Goal: Communication & Community: Answer question/provide support

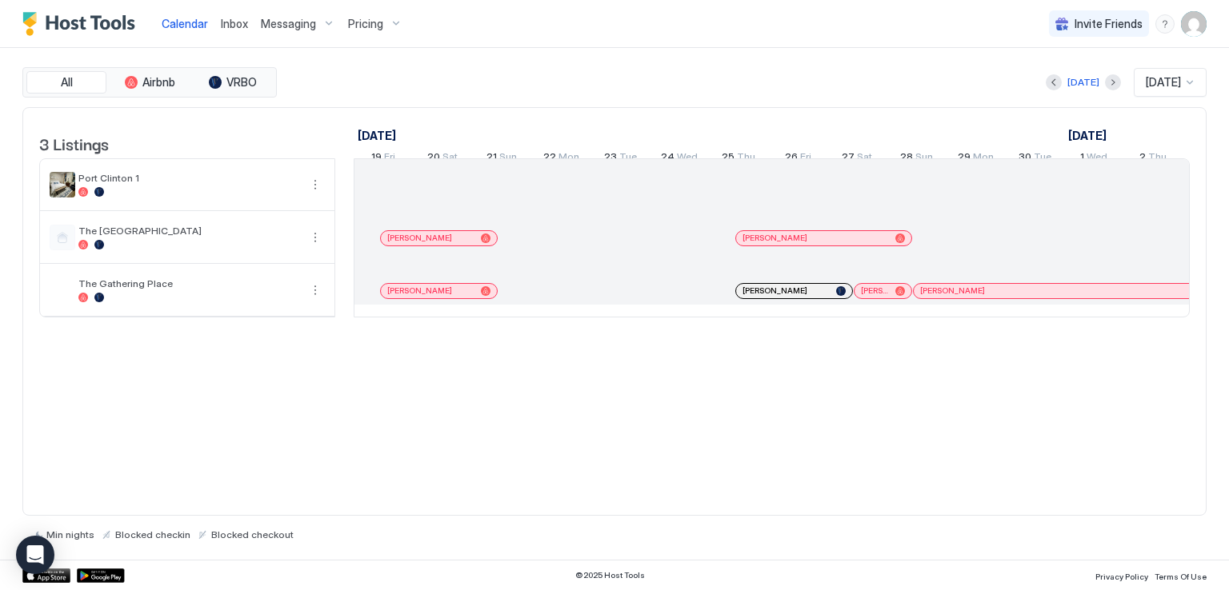
scroll to position [0, 889]
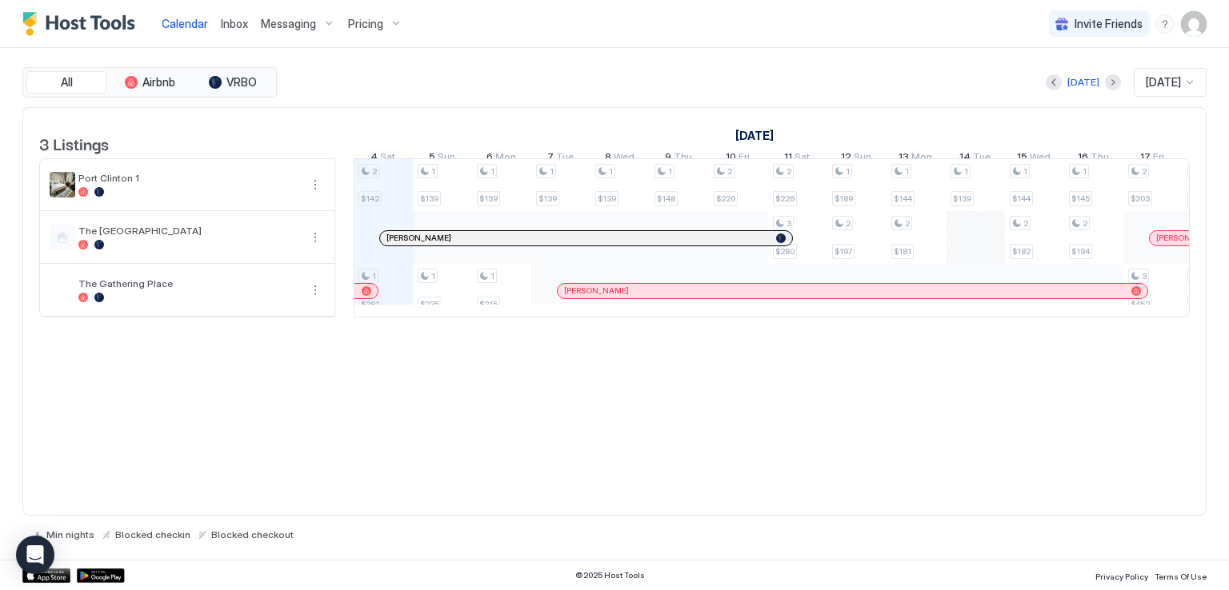
click at [592, 68] on div "[DATE] [DATE]" at bounding box center [743, 82] width 926 height 29
click at [236, 23] on span "Inbox" at bounding box center [234, 24] width 27 height 14
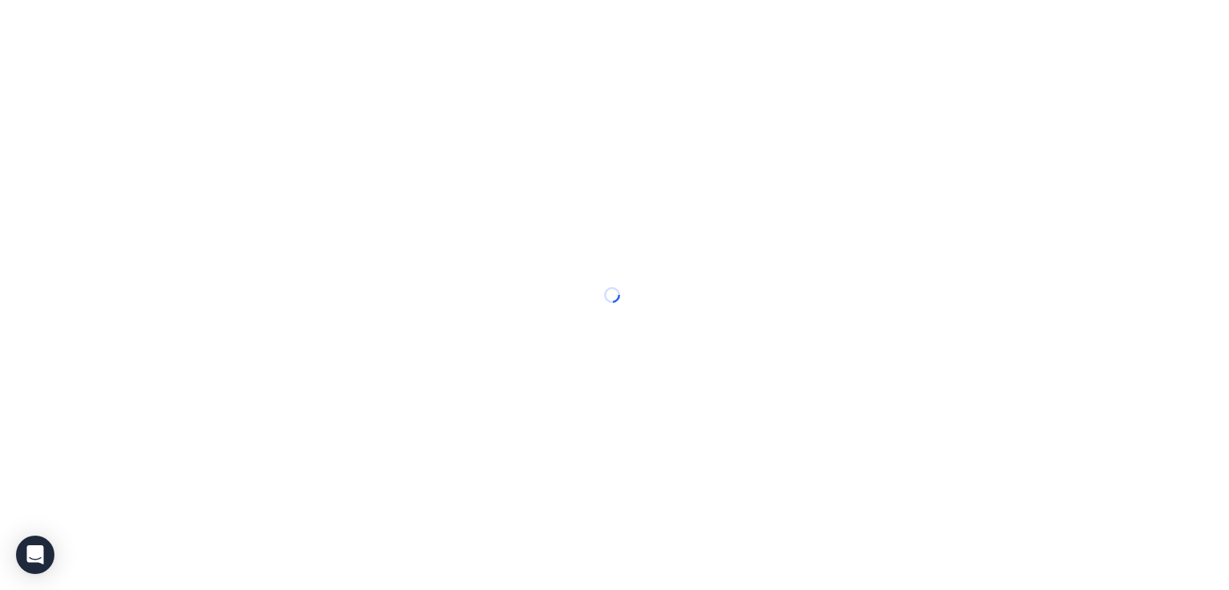
click at [610, 34] on div at bounding box center [614, 295] width 1229 height 590
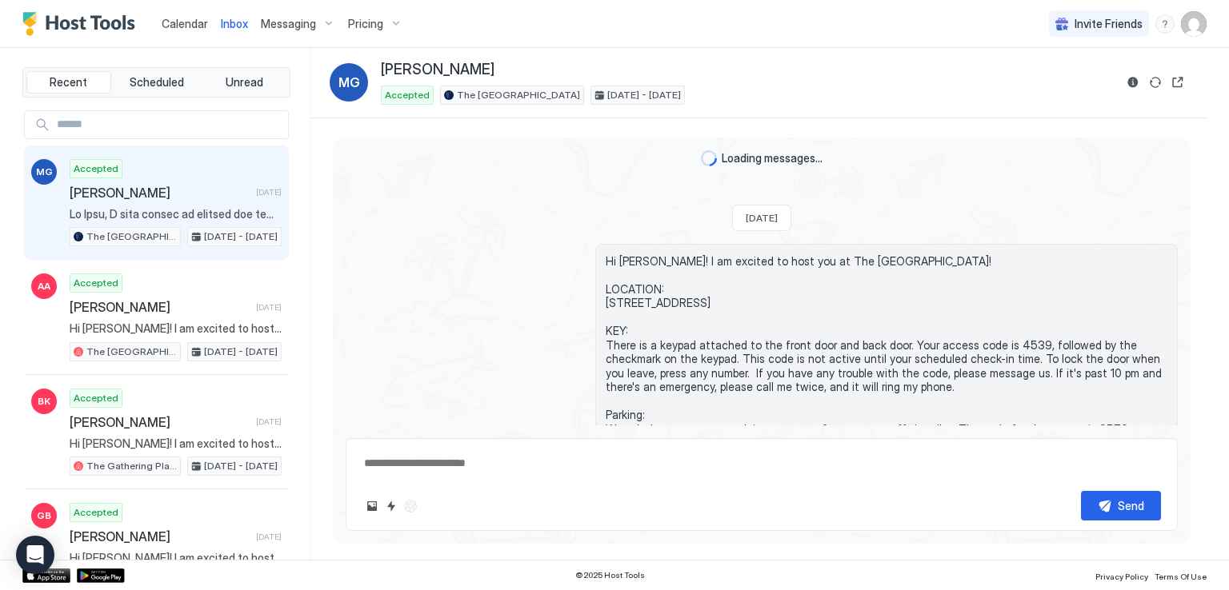
scroll to position [562, 0]
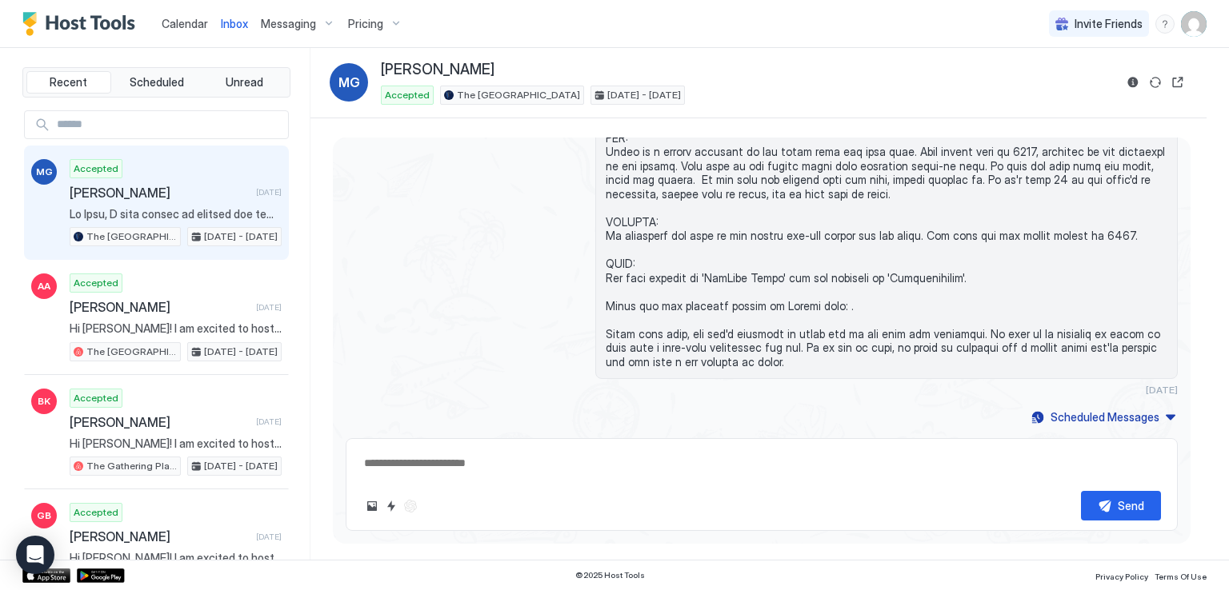
type textarea "*"
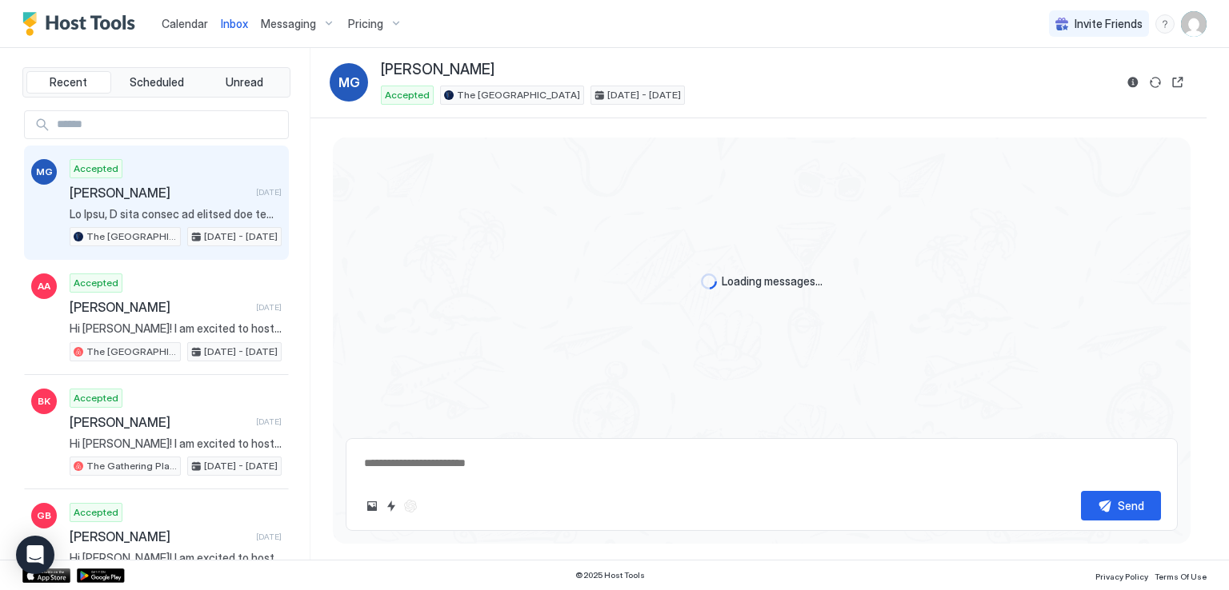
scroll to position [562, 0]
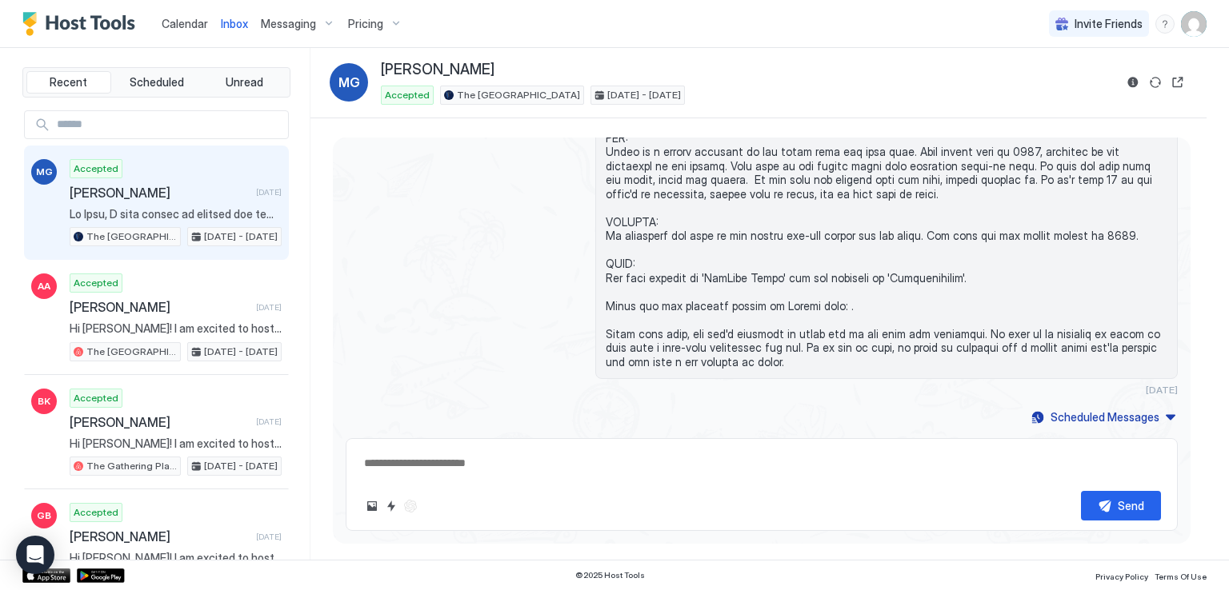
click at [850, 497] on div "Send" at bounding box center [761, 506] width 798 height 30
click at [864, 508] on div "Send" at bounding box center [761, 506] width 798 height 30
click at [686, 29] on div "Calendar Inbox Messaging Pricing Invite Friends RM" at bounding box center [614, 24] width 1229 height 48
click at [609, 30] on div "Calendar Inbox Messaging Pricing Invite Friends RM" at bounding box center [614, 24] width 1229 height 48
click at [636, 18] on div "Calendar Inbox Messaging Pricing Invite Friends RM" at bounding box center [614, 24] width 1229 height 48
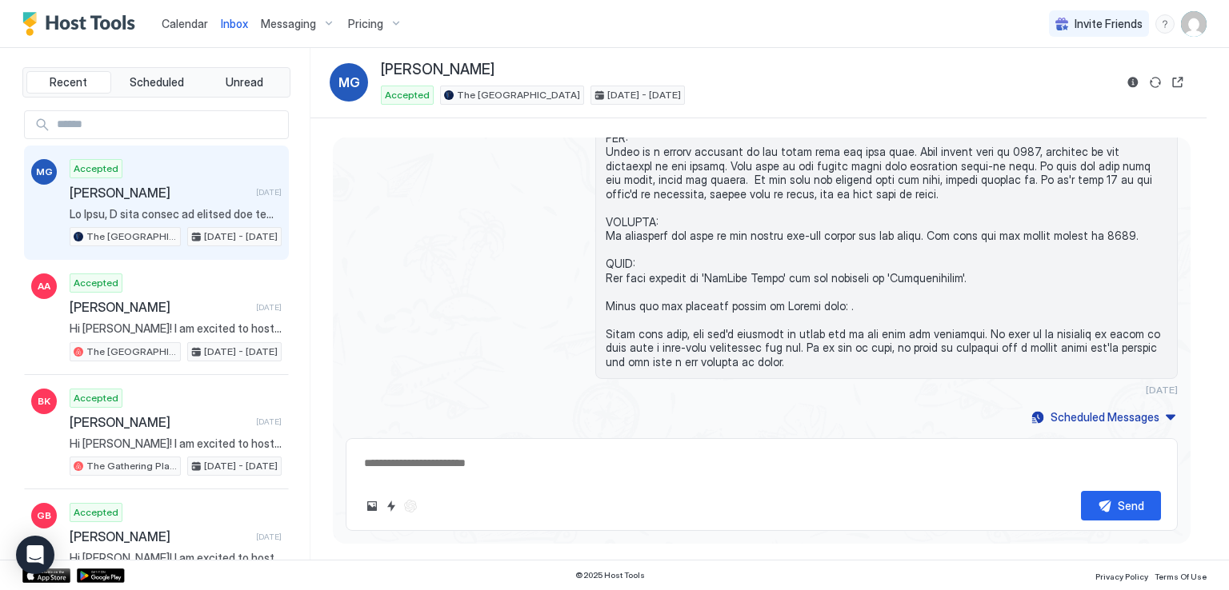
click at [845, 40] on div "Calendar Inbox Messaging Pricing Invite Friends RM" at bounding box center [614, 24] width 1229 height 48
click at [842, 38] on div "Calendar Inbox Messaging Pricing Invite Friends RM" at bounding box center [614, 24] width 1229 height 48
click at [1214, 55] on div "Recent Scheduled Unread MG Accepted Mary Greer 1 day ago The Airplane Art House…" at bounding box center [614, 304] width 1229 height 512
click at [897, 48] on div "Inbox MG Mary Greer Accepted The Airplane Art House Oct 4 - 11, 2025" at bounding box center [758, 83] width 896 height 70
type textarea "*"
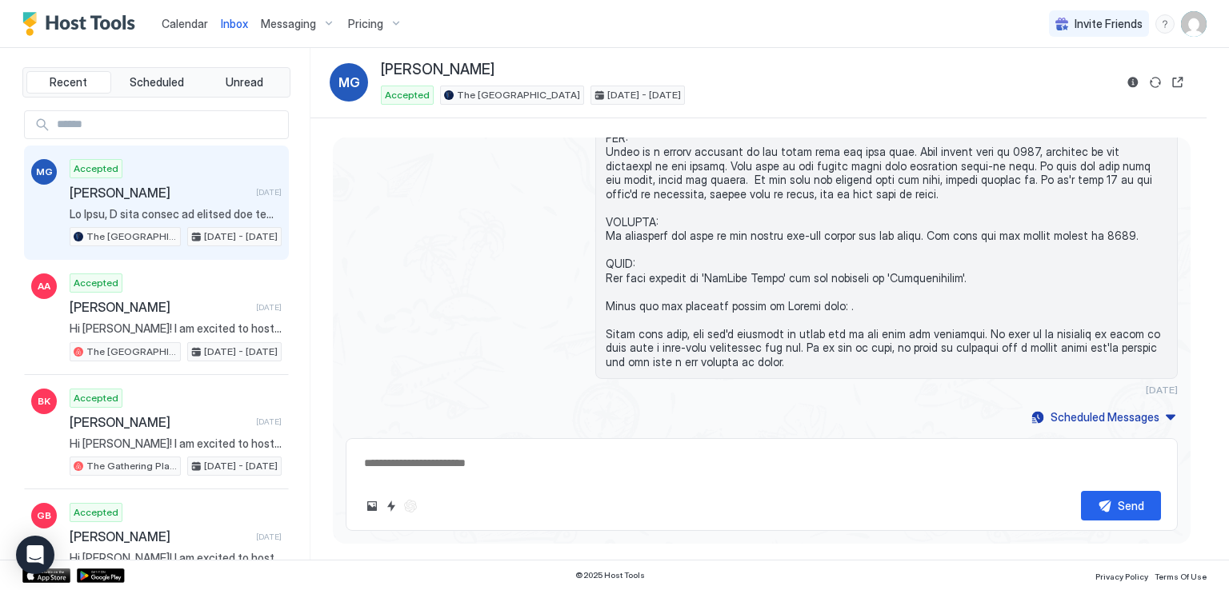
click at [190, 24] on span "Calendar" at bounding box center [185, 24] width 46 height 14
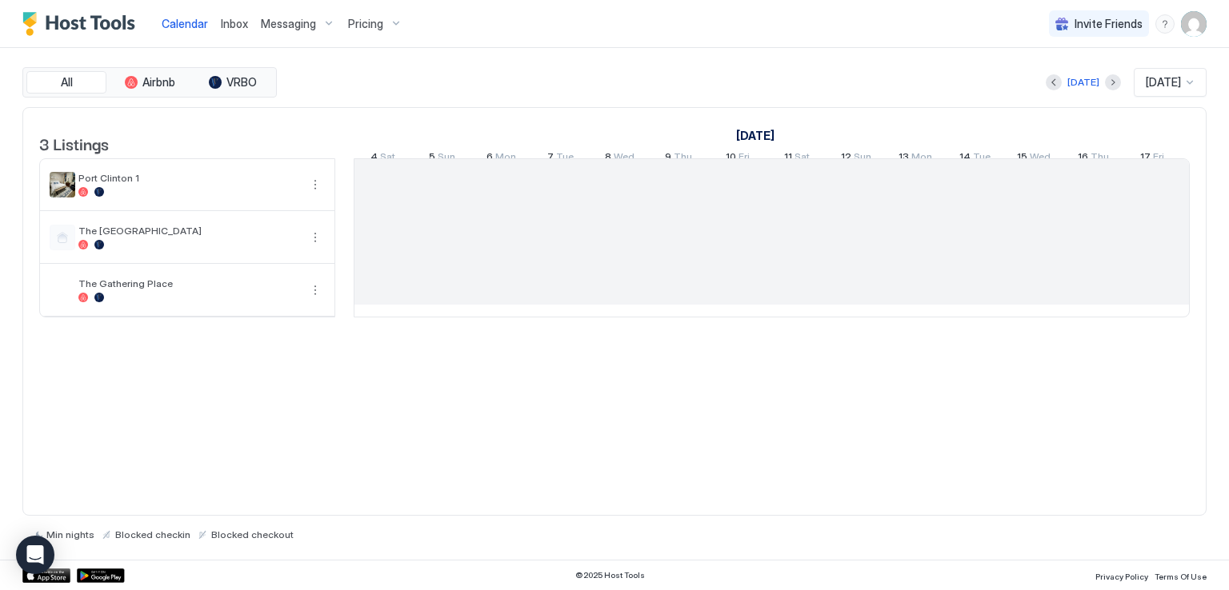
scroll to position [0, 889]
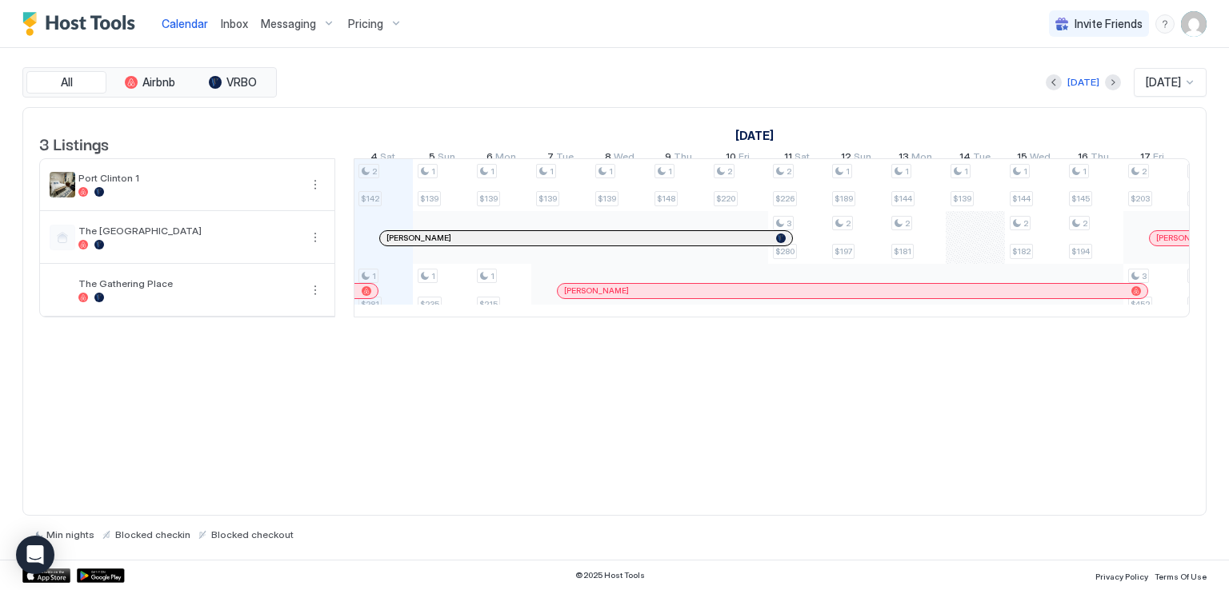
click at [918, 54] on div "All Airbnb VRBO Today Oct 2025 3 Listings September 2025 October 2025 November …" at bounding box center [614, 304] width 1184 height 512
click at [965, 244] on div "2 $142 1 $281 1 $139 1 $235 1 $139 1 $215 1 $139 1 $139 1 $148 2 $220 2 $226 3 …" at bounding box center [1064, 238] width 3197 height 158
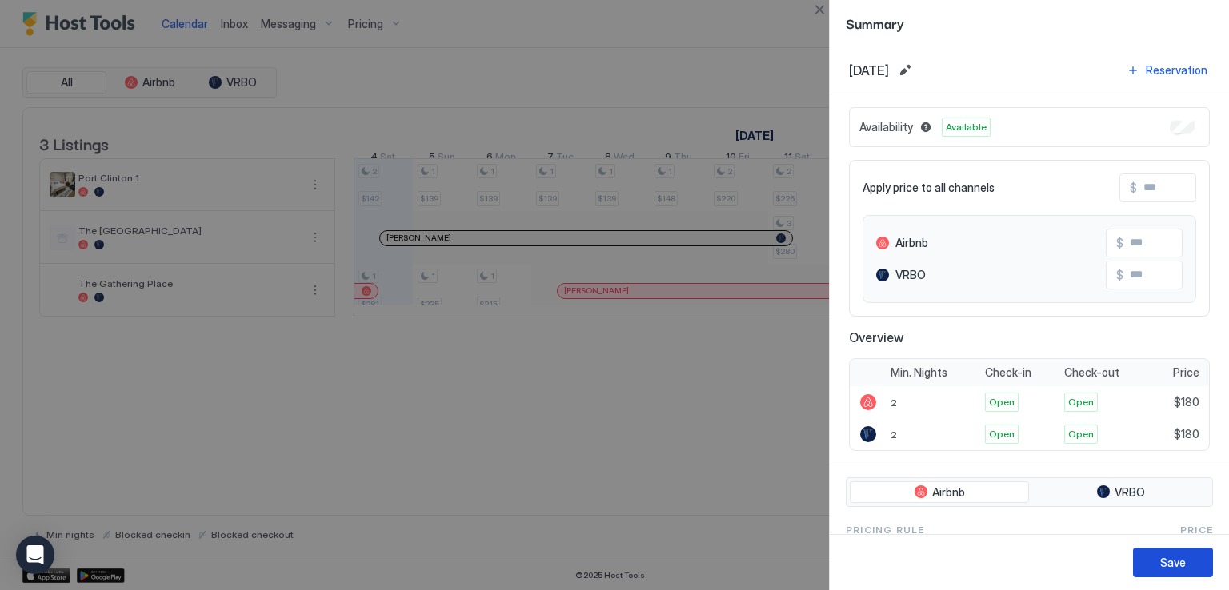
click at [1184, 563] on div "Save" at bounding box center [1173, 562] width 26 height 17
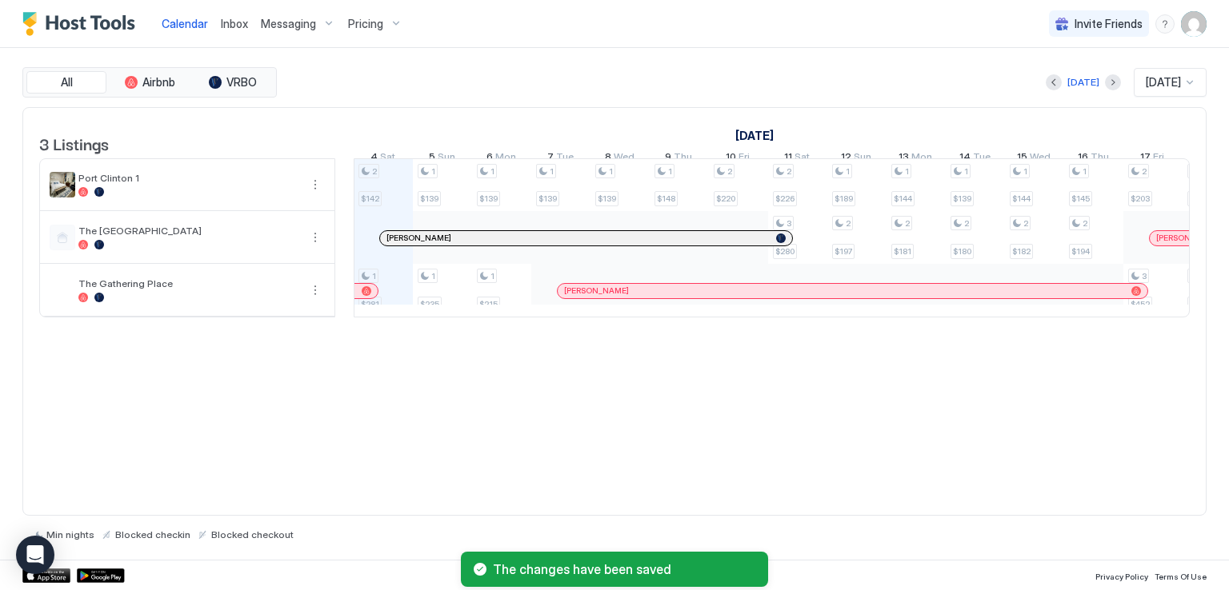
click at [713, 474] on div "3 Listings September 2025 October 2025 November 2025 19 Fri 20 Sat 21 Sun 22 Mo…" at bounding box center [614, 312] width 1184 height 410
click at [1190, 83] on div at bounding box center [1189, 82] width 13 height 13
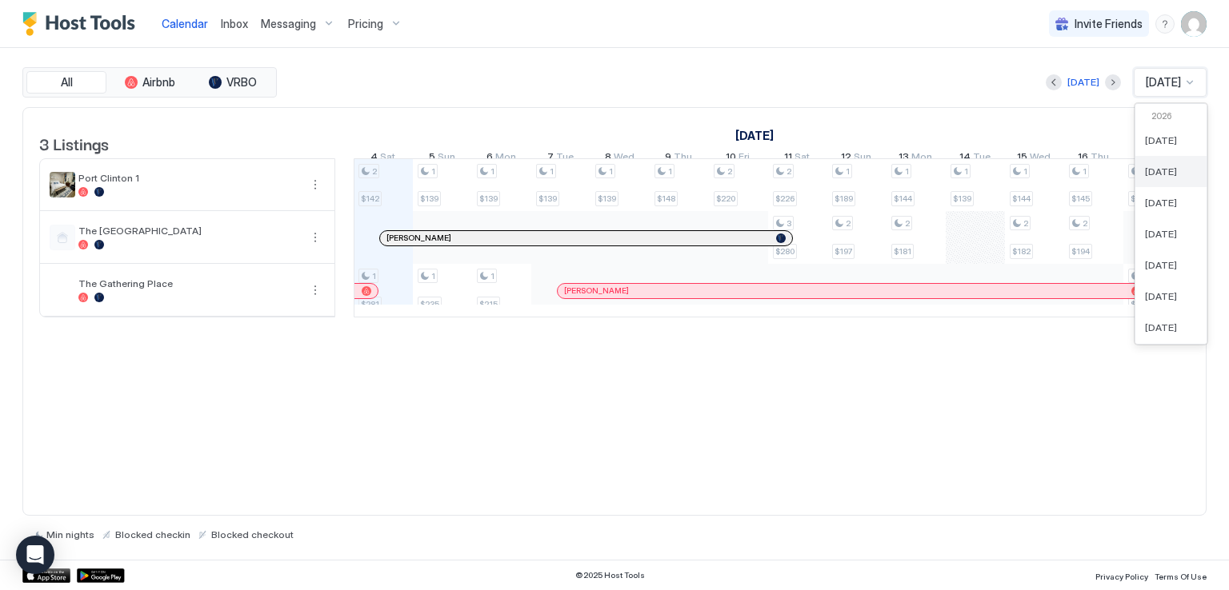
click at [1180, 170] on div "Feb 2026" at bounding box center [1171, 172] width 52 height 12
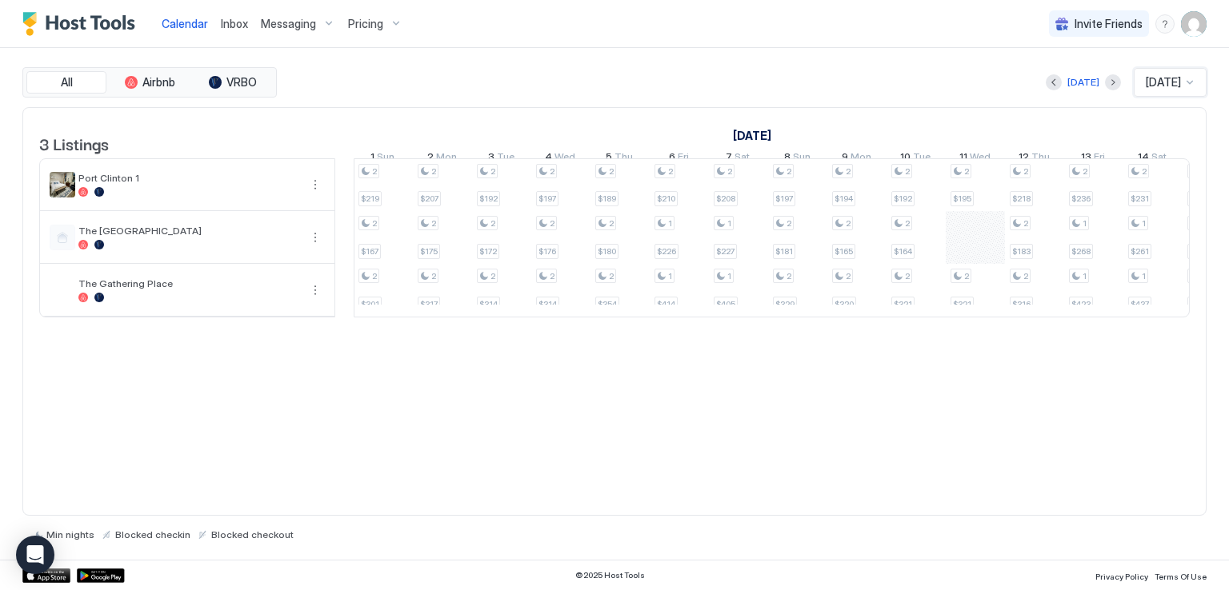
click at [966, 245] on div "2 $227 1 $216 1 $334 2 $228 2 $217 2 $332 1 $183 2 $167 2 $265 1 $184 2 $160 2 …" at bounding box center [1064, 238] width 3197 height 158
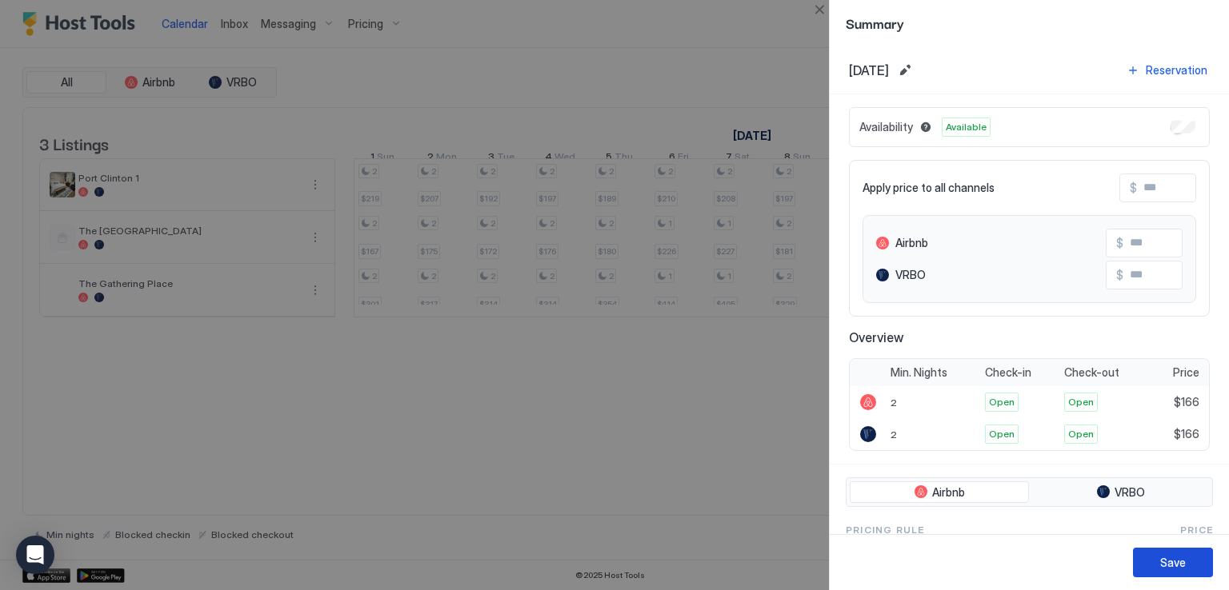
click at [1181, 561] on div "Save" at bounding box center [1173, 562] width 26 height 17
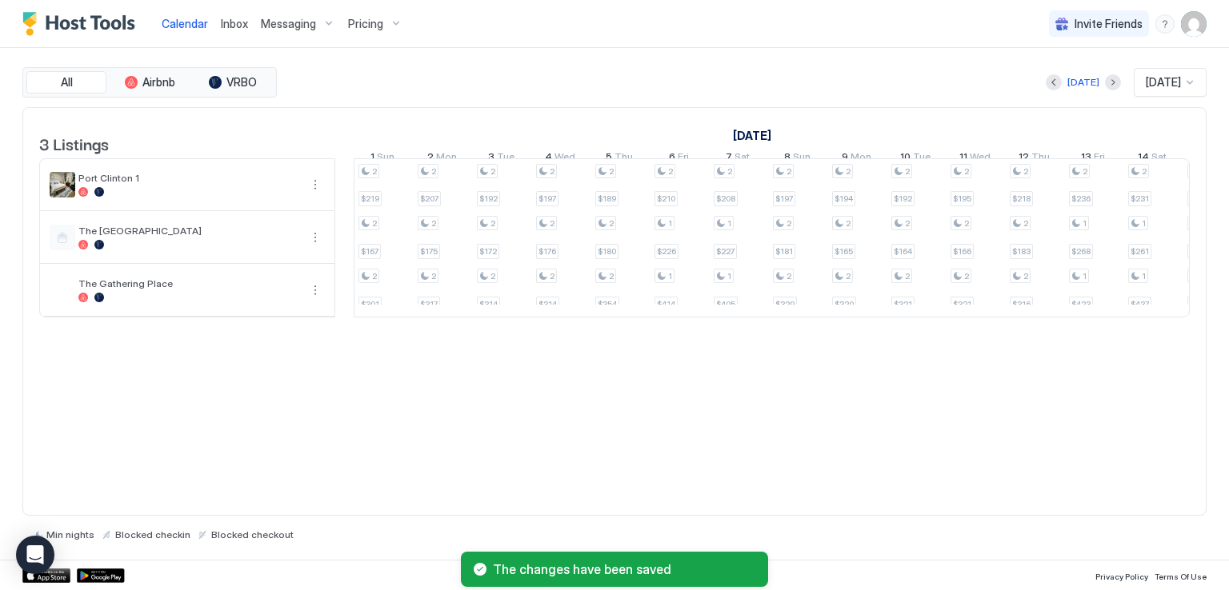
click at [774, 68] on div "Today Feb 2026" at bounding box center [743, 82] width 926 height 29
click at [1191, 84] on div at bounding box center [1189, 82] width 13 height 13
click at [1177, 230] on div "Apr 2026" at bounding box center [1171, 234] width 52 height 12
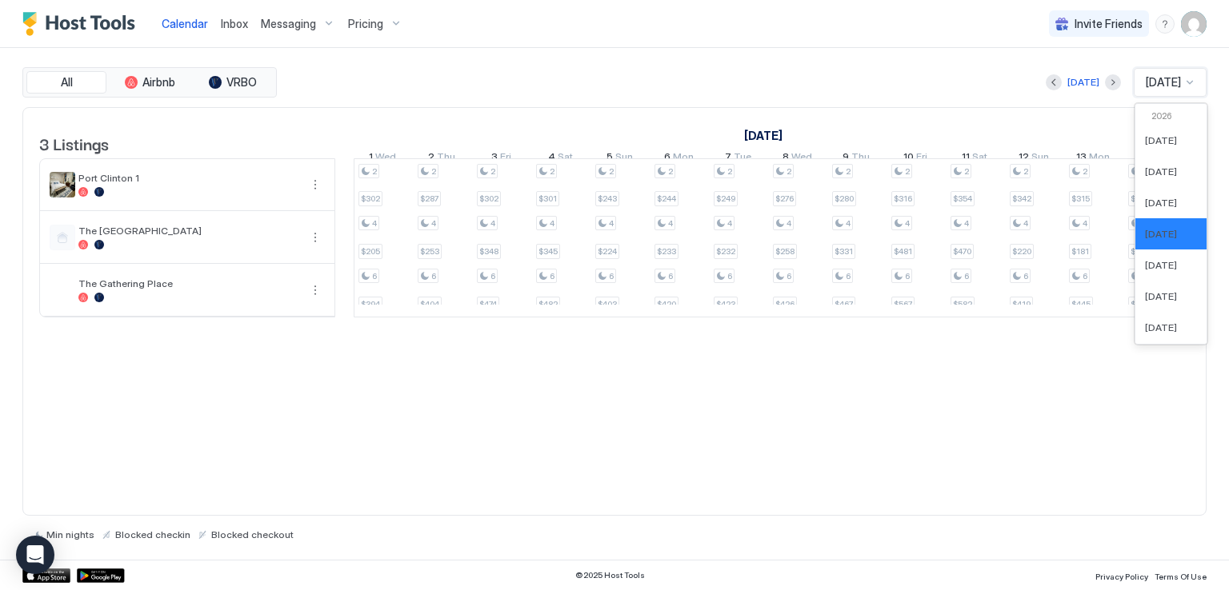
click at [1194, 82] on div at bounding box center [1189, 82] width 13 height 13
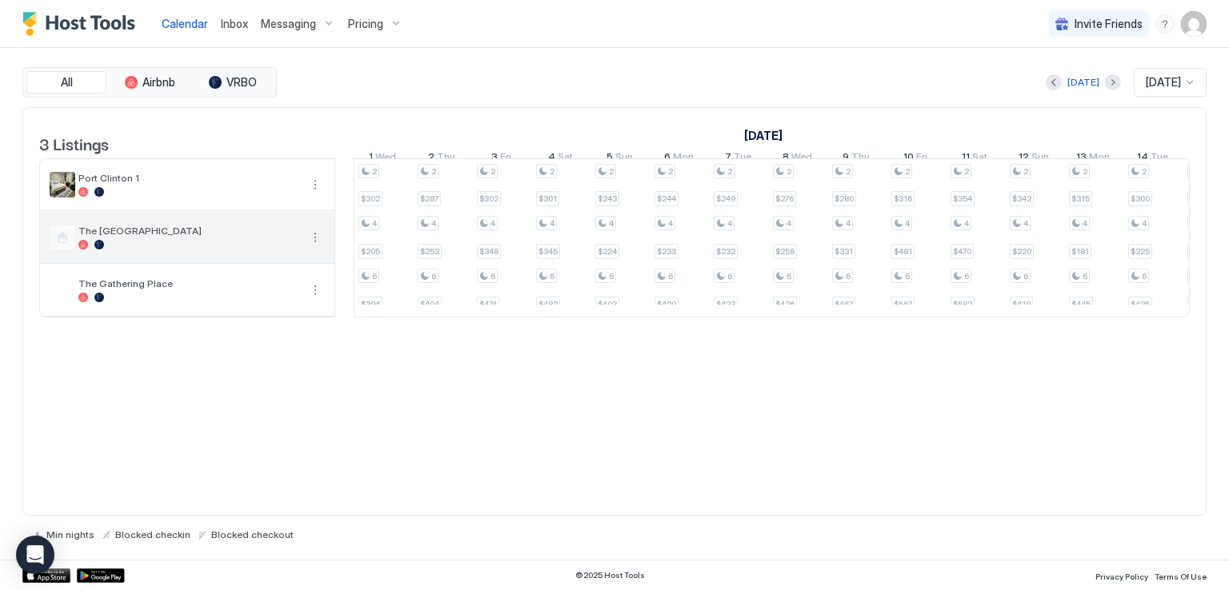
click at [214, 237] on span "The [GEOGRAPHIC_DATA]" at bounding box center [188, 231] width 221 height 12
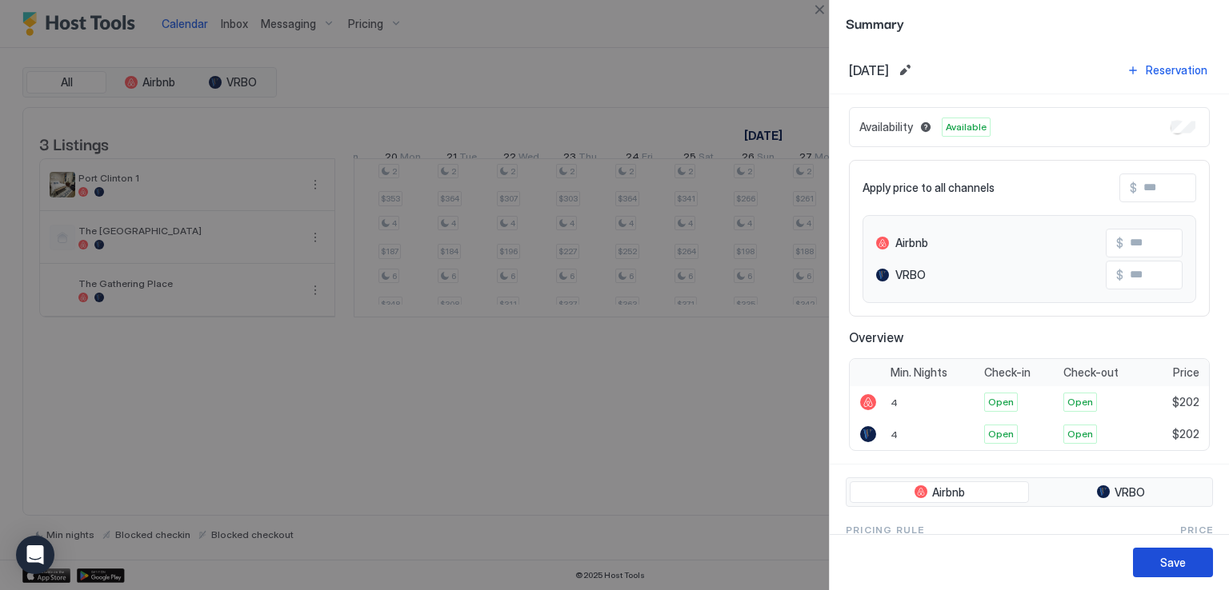
drag, startPoint x: 1173, startPoint y: 568, endPoint x: 1113, endPoint y: 565, distance: 60.1
click at [1174, 567] on div "Save" at bounding box center [1173, 562] width 26 height 17
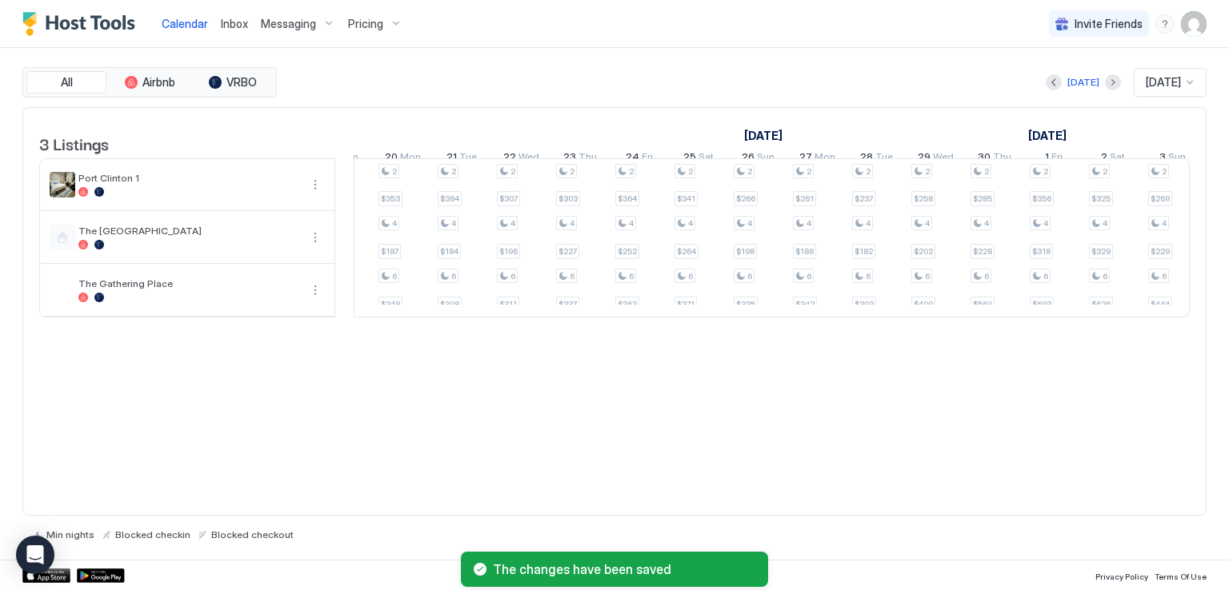
click at [701, 462] on div "3 Listings March 2026 April 2026 May 2026 17 Tue 18 Wed 19 Thu 20 Fri 21 Sat 22…" at bounding box center [614, 312] width 1184 height 410
click at [825, 68] on div "Today Apr 2026" at bounding box center [743, 82] width 926 height 29
